Goal: Task Accomplishment & Management: Complete application form

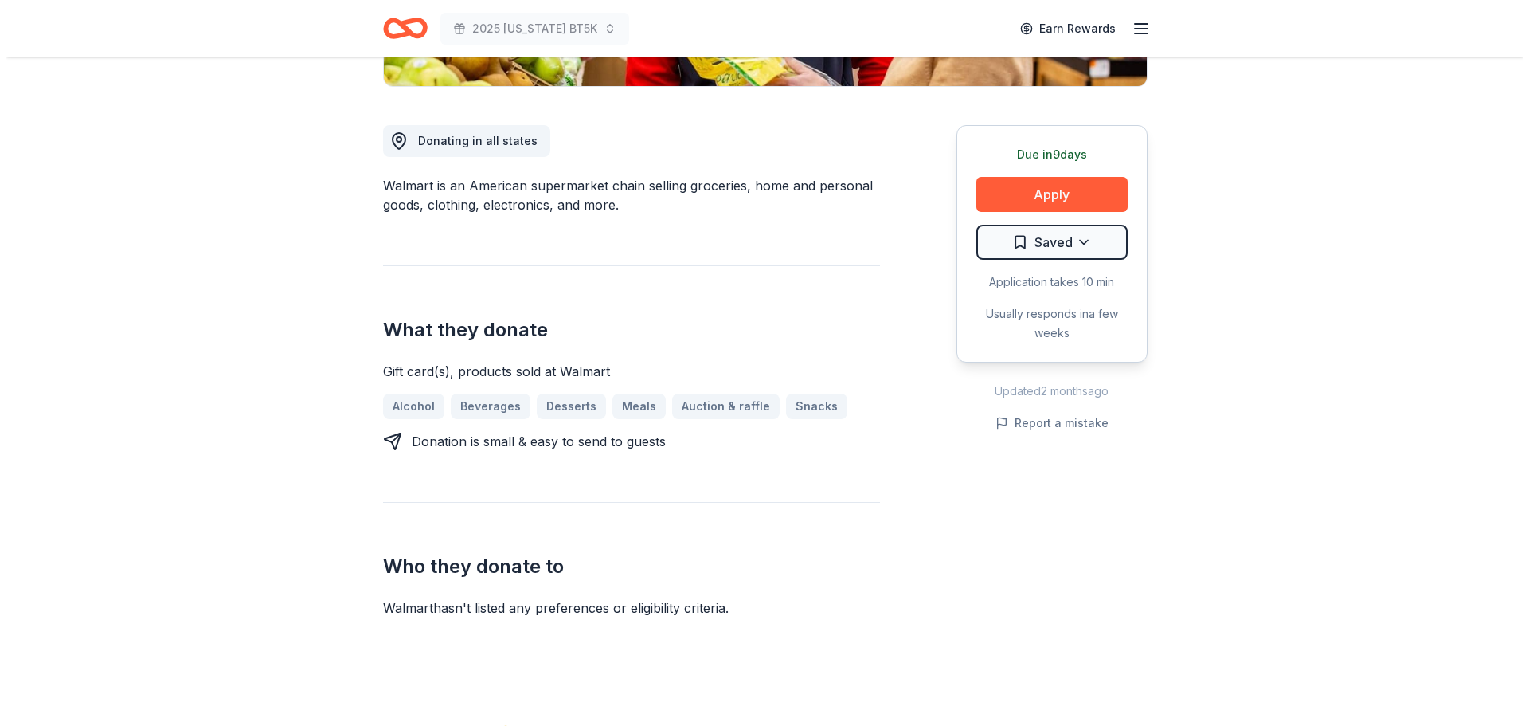
scroll to position [398, 0]
click at [1056, 186] on button "Apply" at bounding box center [1045, 193] width 151 height 35
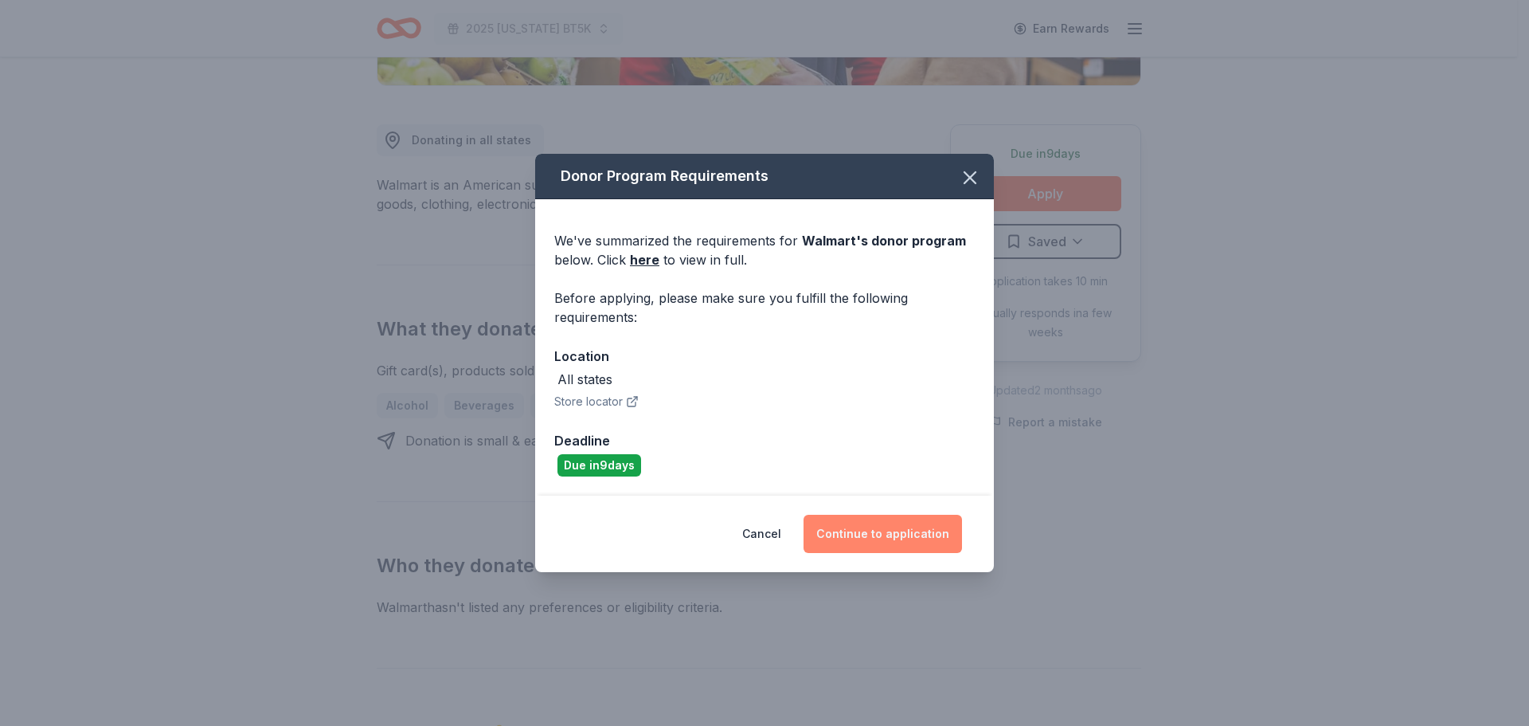
click at [865, 526] on button "Continue to application" at bounding box center [883, 534] width 159 height 38
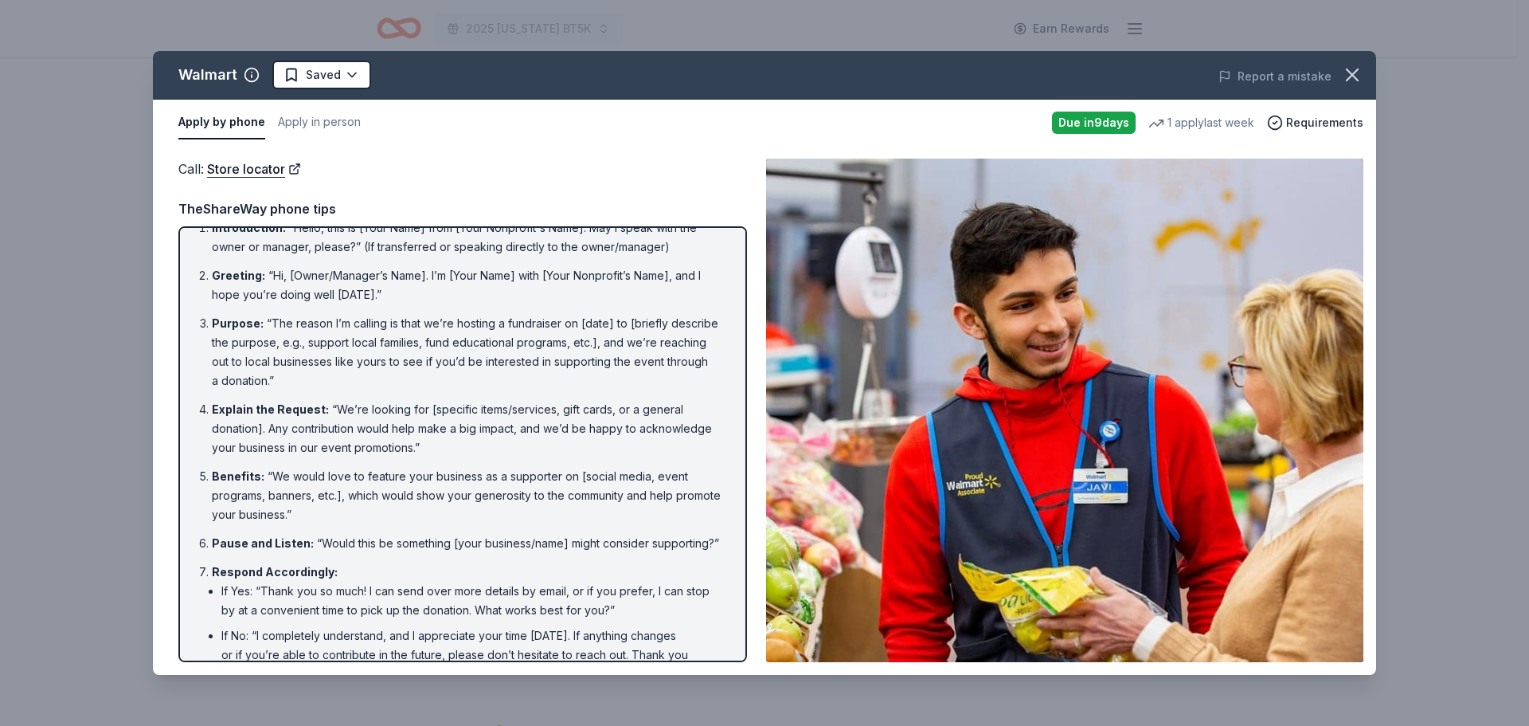
scroll to position [0, 0]
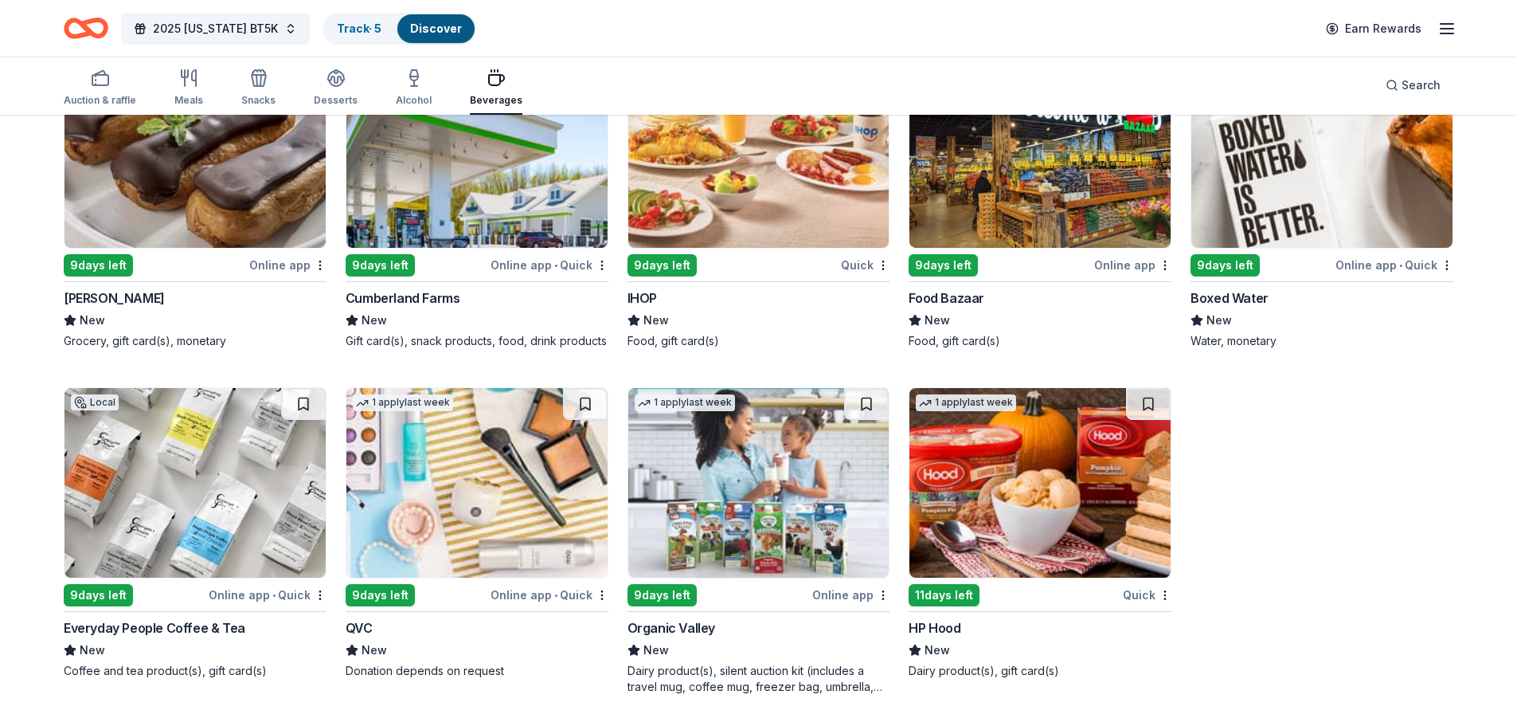
scroll to position [928, 0]
click at [1292, 229] on img at bounding box center [1322, 152] width 261 height 190
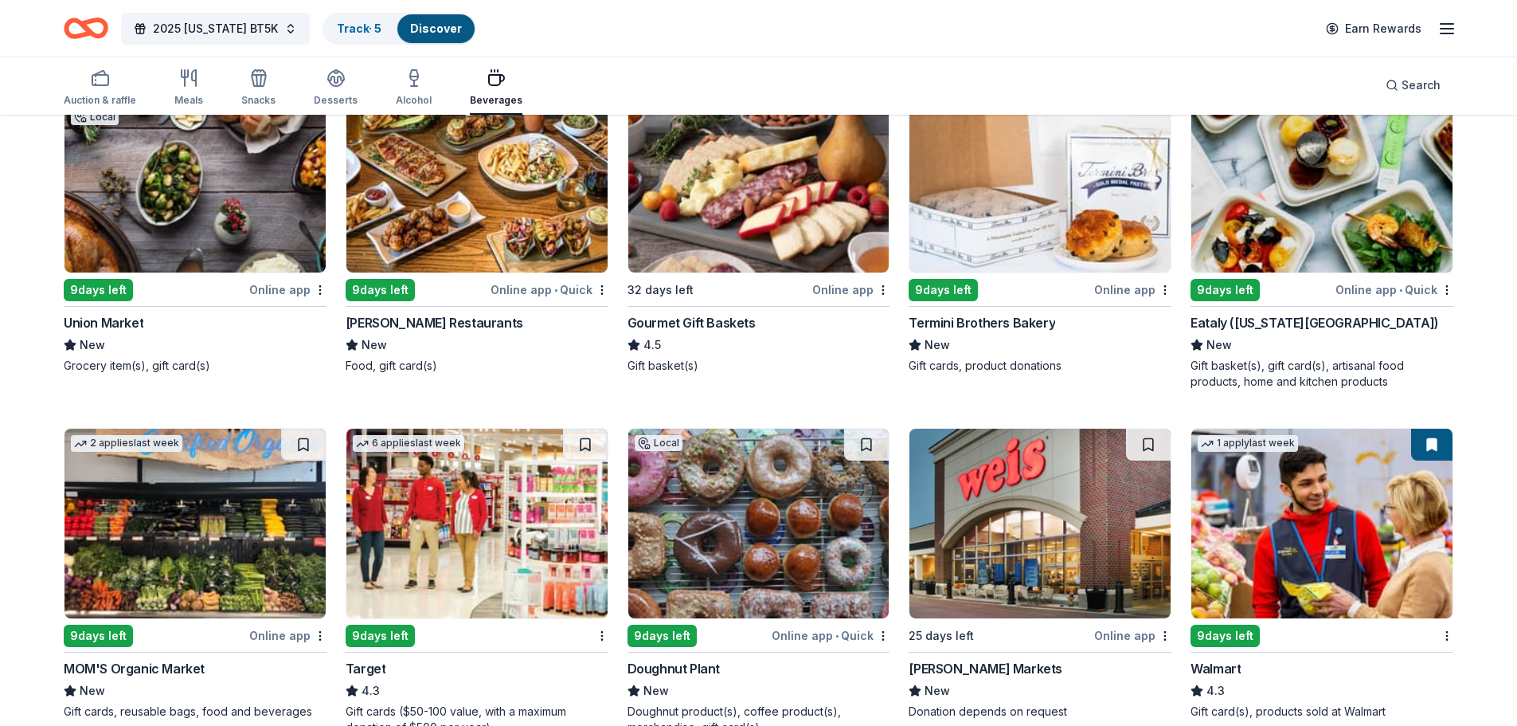
scroll to position [0, 0]
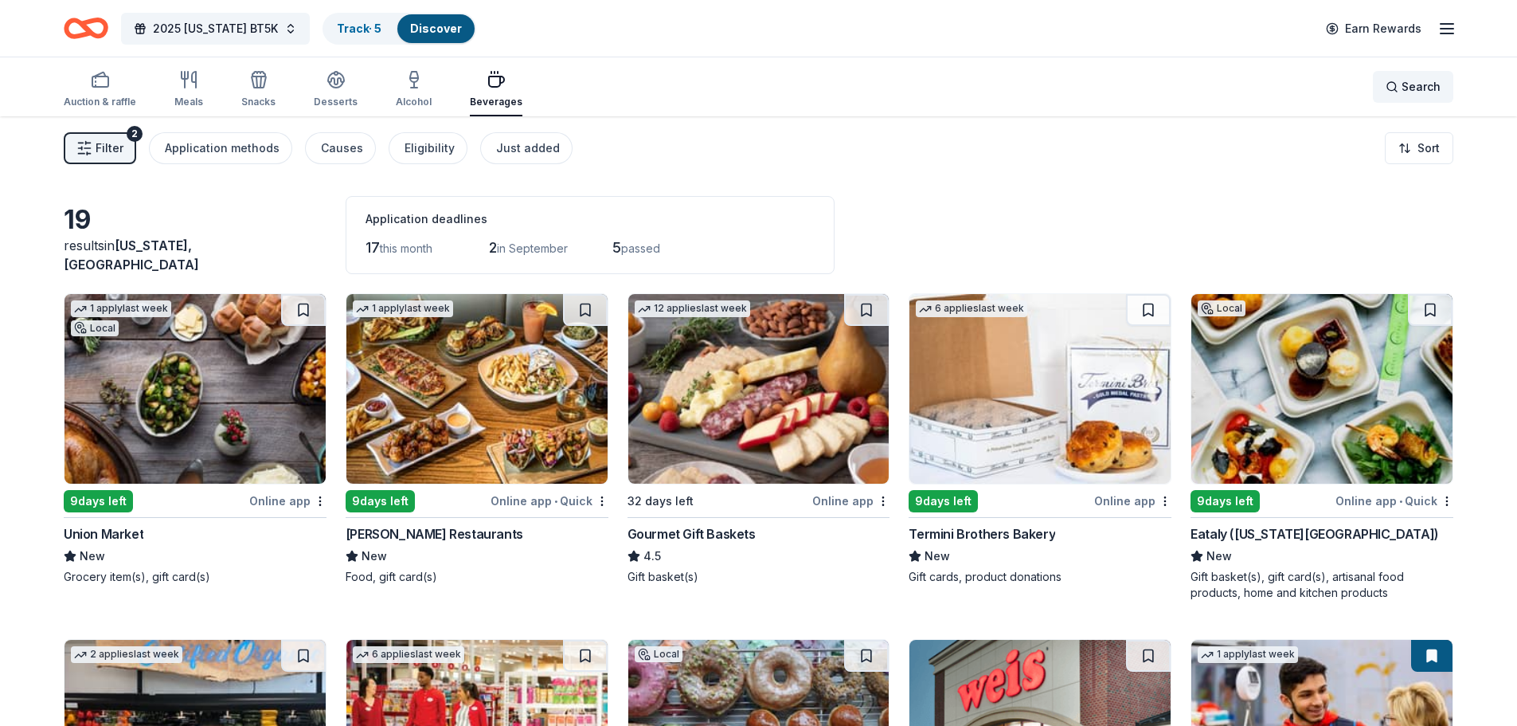
click at [1414, 88] on span "Search" at bounding box center [1421, 86] width 39 height 19
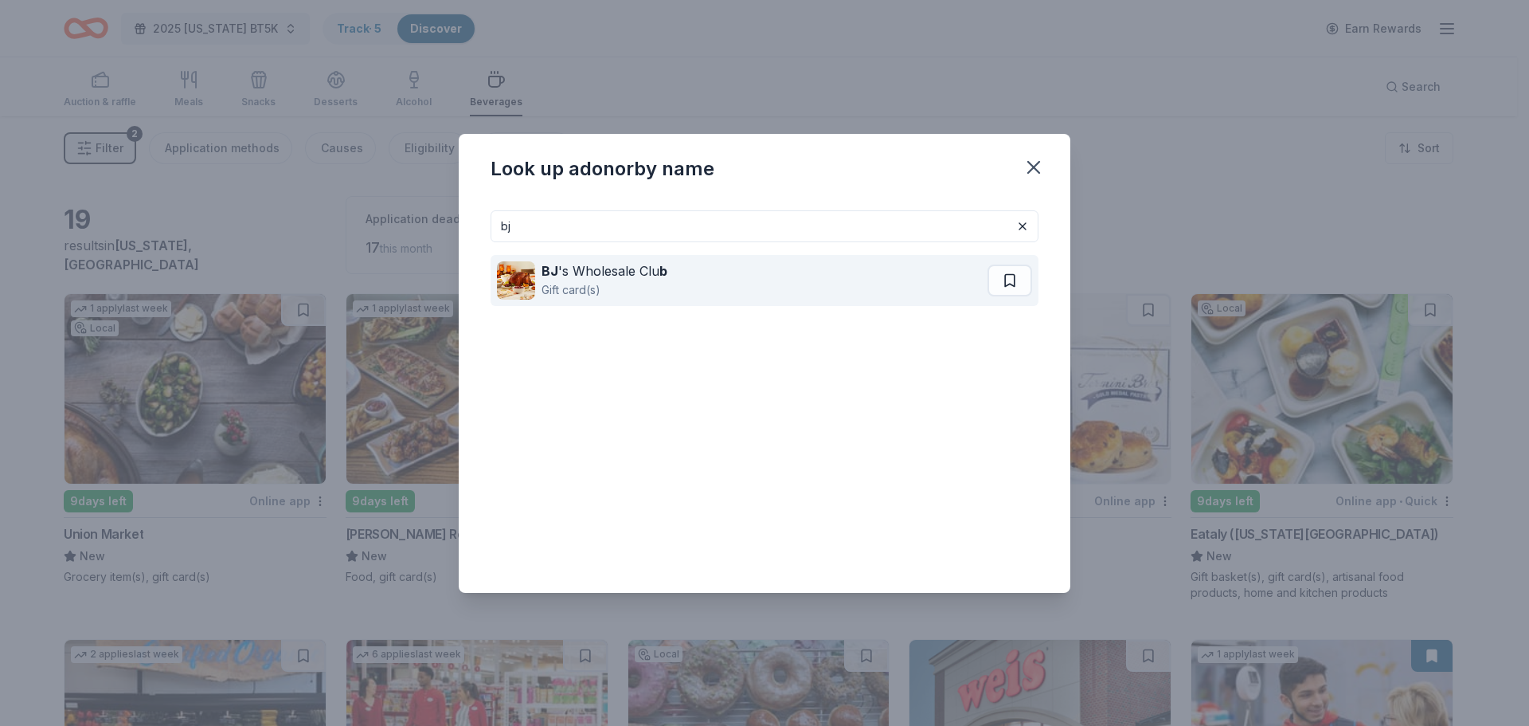
type input "bj"
click at [733, 299] on div "BJ 's Wholesale Clu b Gift card(s)" at bounding box center [742, 280] width 491 height 51
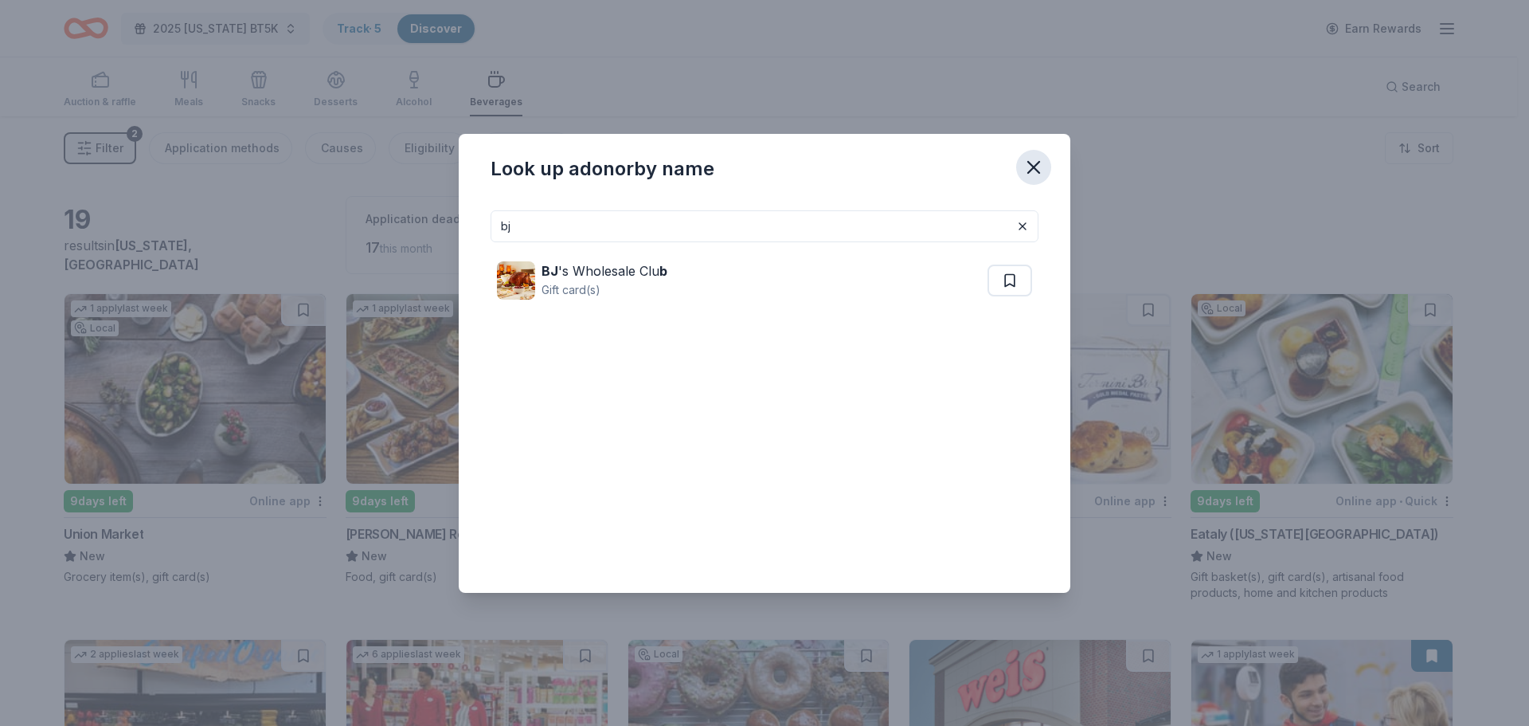
click at [1032, 169] on icon "button" at bounding box center [1033, 167] width 11 height 11
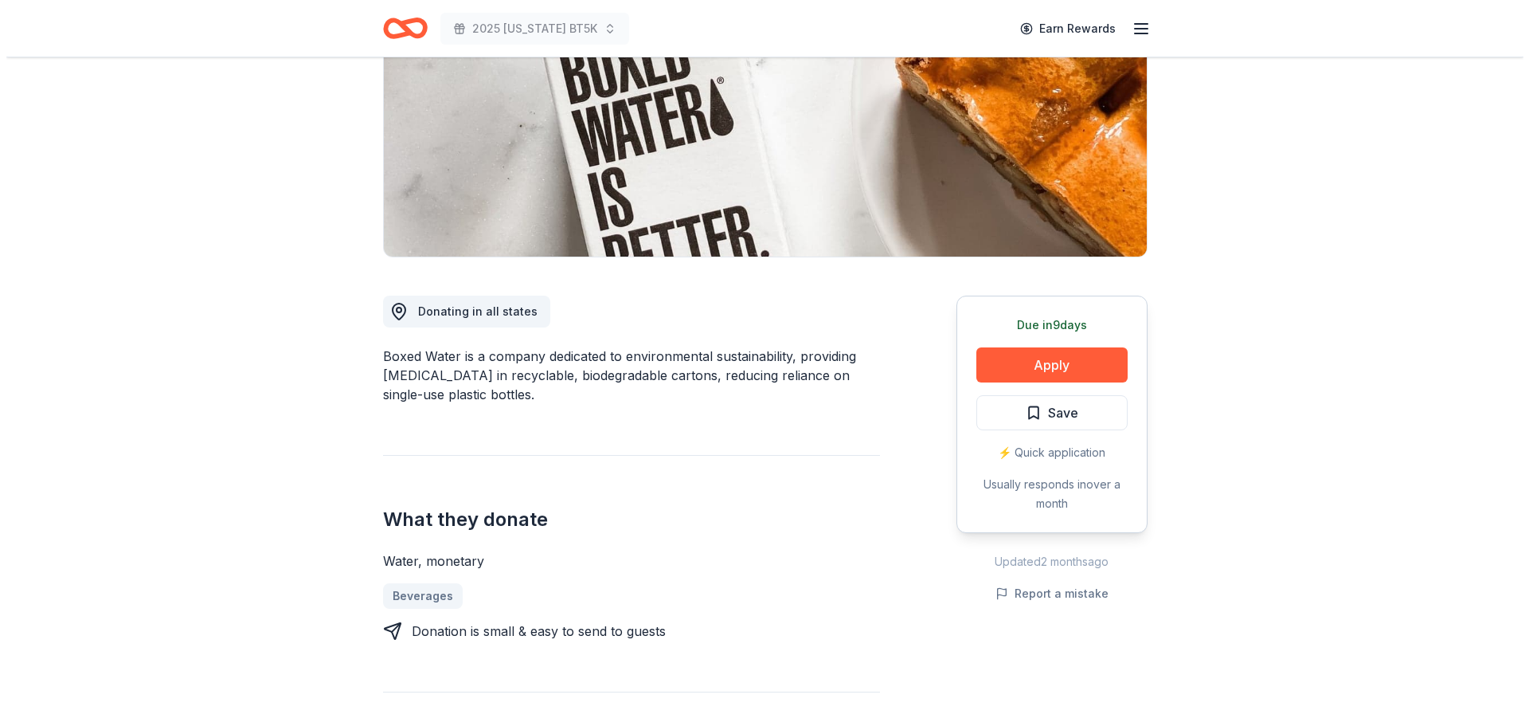
scroll to position [239, 0]
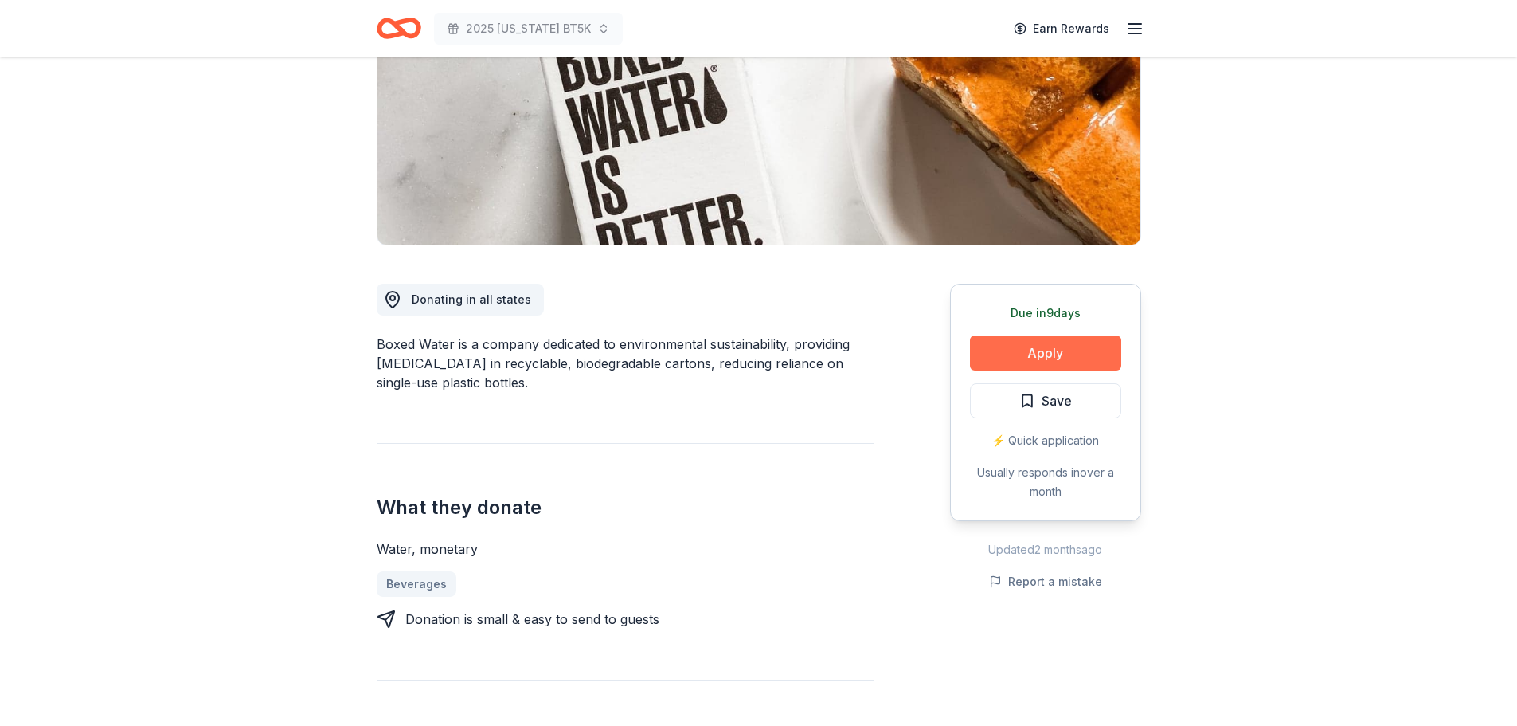
click at [1055, 343] on button "Apply" at bounding box center [1045, 352] width 151 height 35
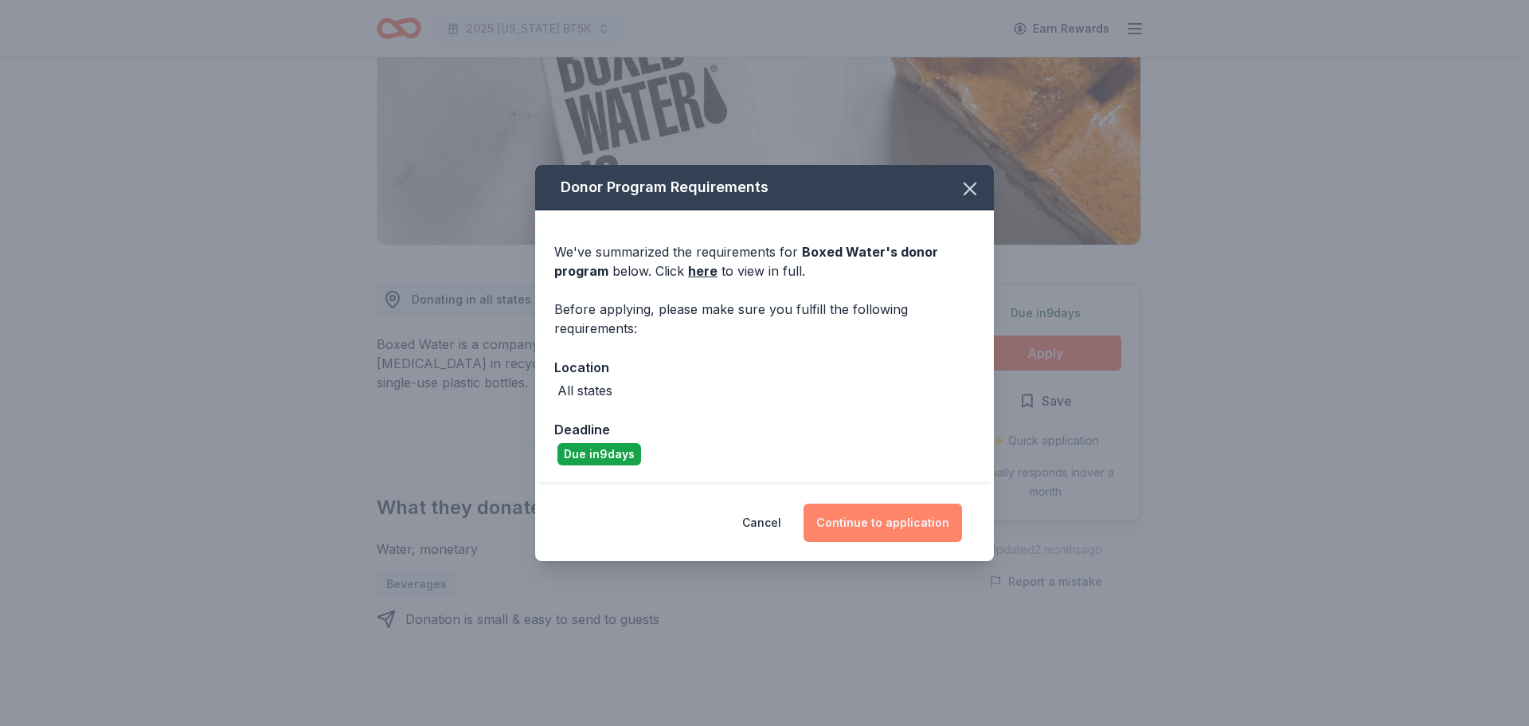
click at [875, 524] on button "Continue to application" at bounding box center [883, 522] width 159 height 38
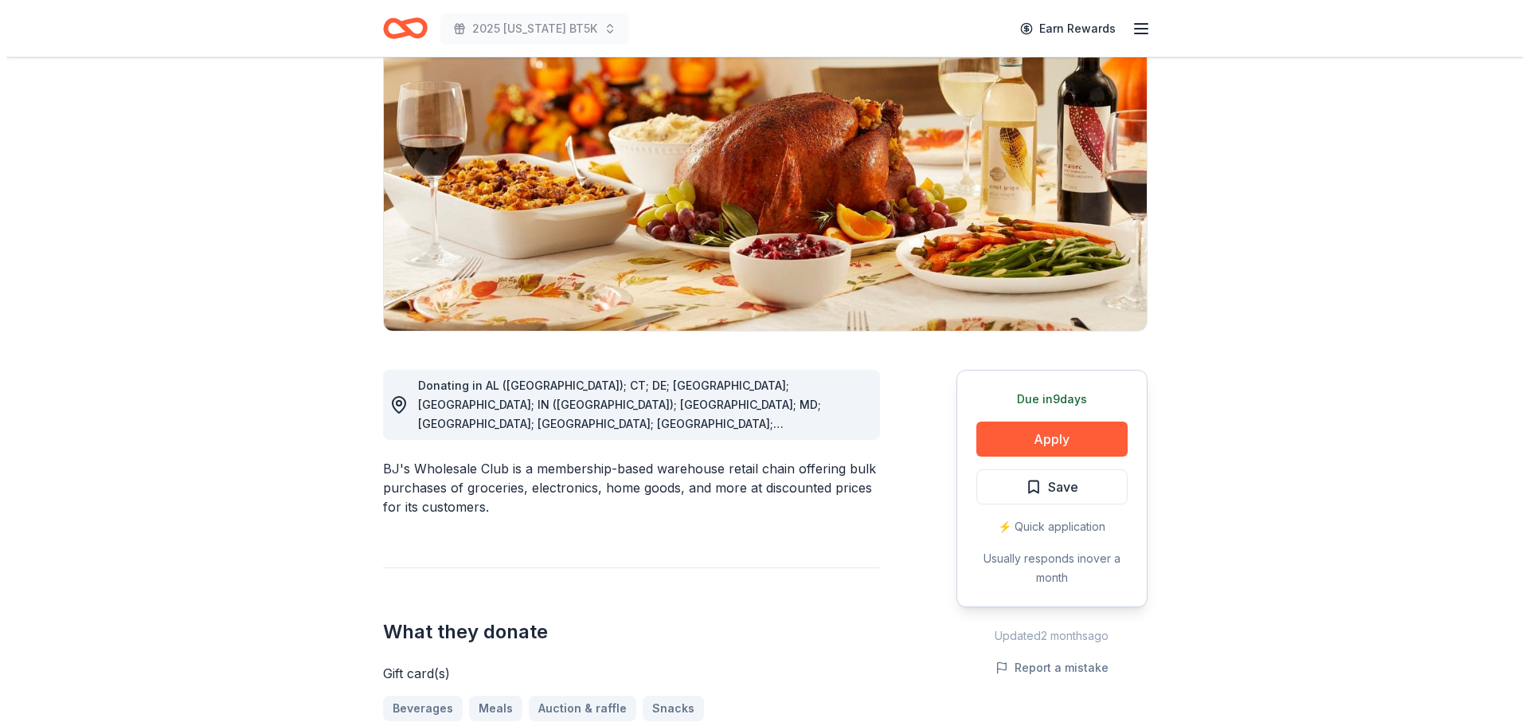
scroll to position [159, 0]
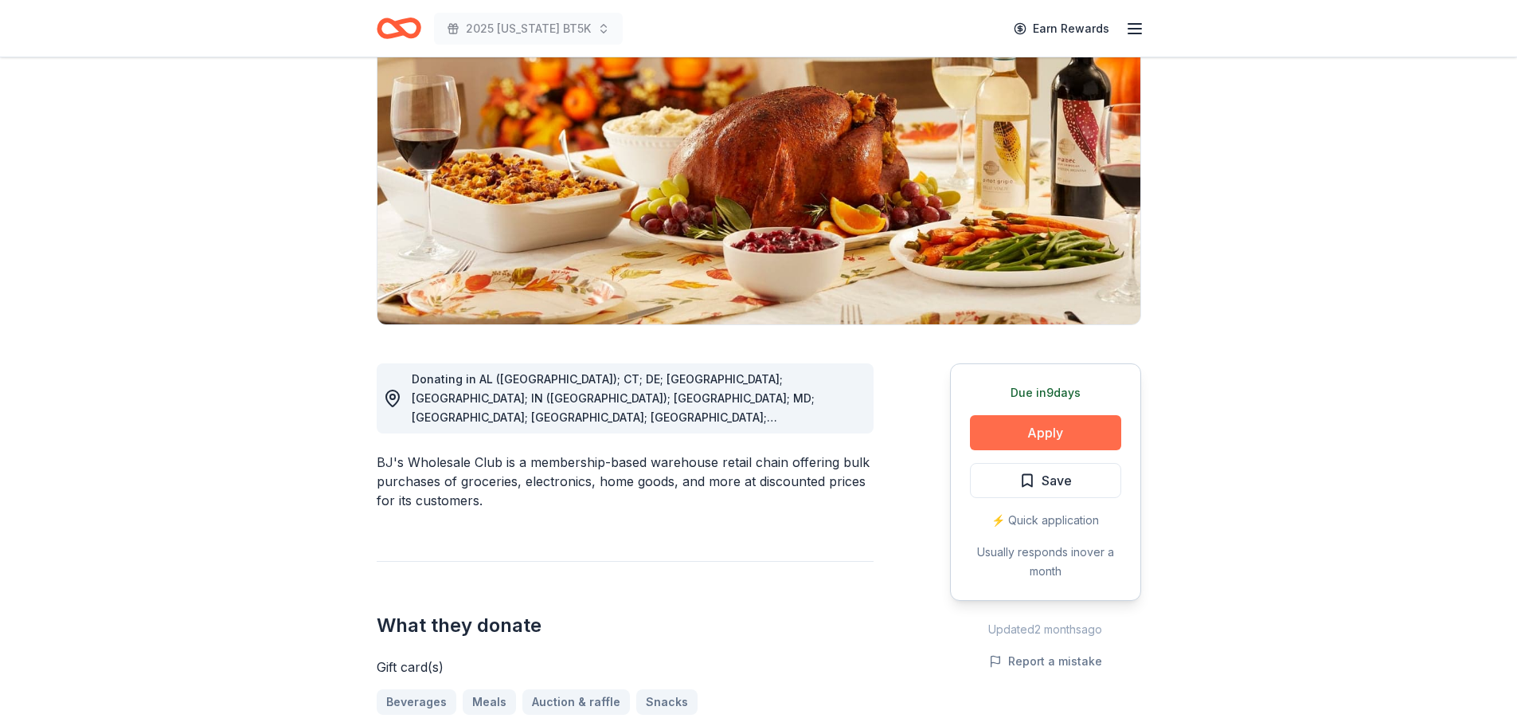
click at [1058, 431] on button "Apply" at bounding box center [1045, 432] width 151 height 35
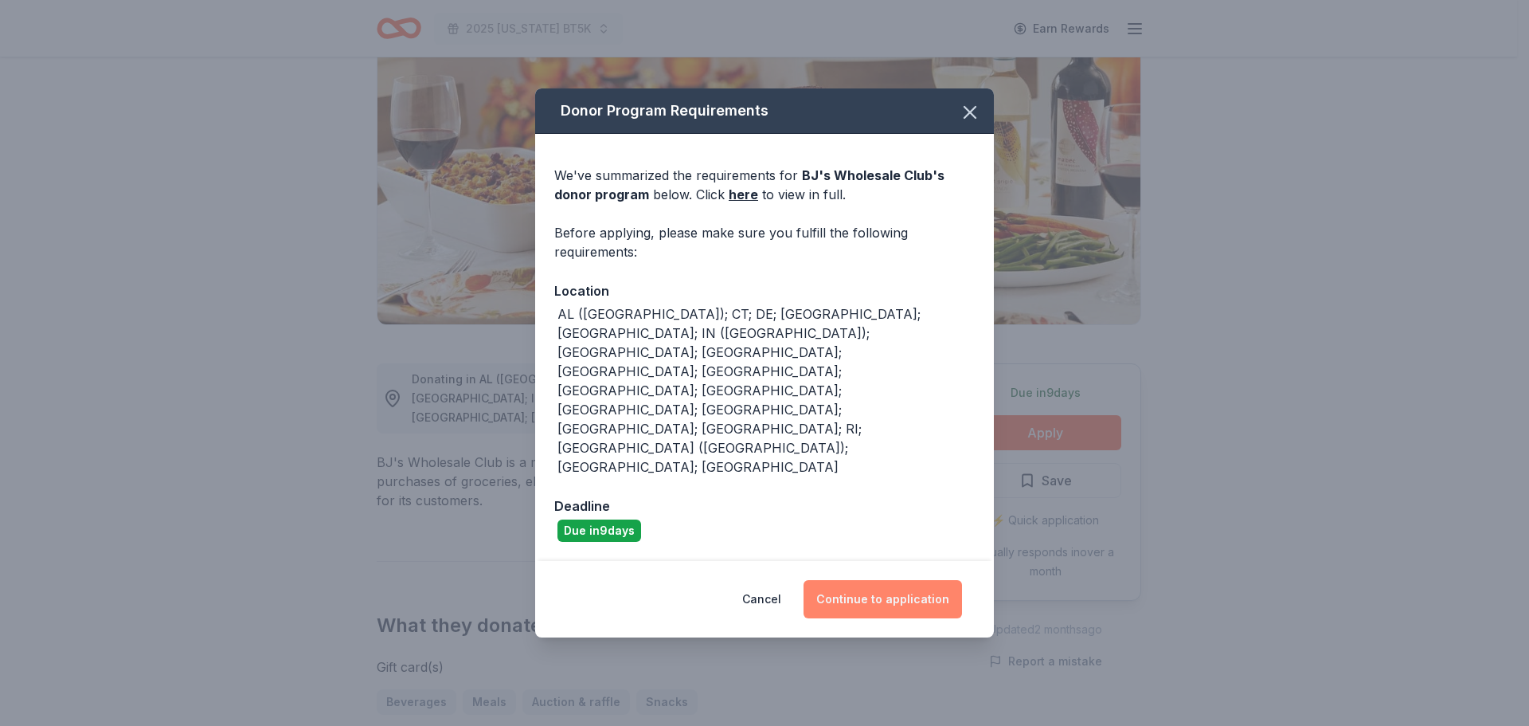
click at [919, 580] on button "Continue to application" at bounding box center [883, 599] width 159 height 38
